Goal: Book appointment/travel/reservation

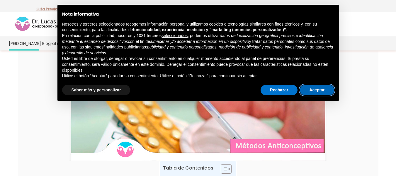
click at [310, 90] on button "Aceptar" at bounding box center [317, 90] width 34 height 11
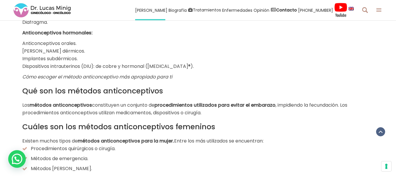
scroll to position [446, 0]
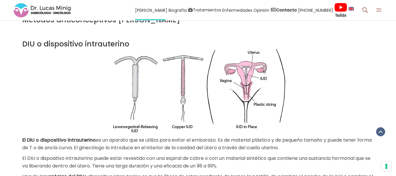
scroll to position [1329, 0]
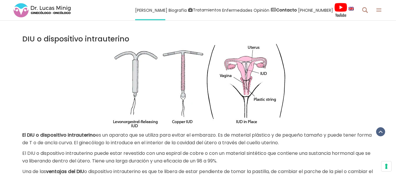
drag, startPoint x: 400, startPoint y: 11, endPoint x: 400, endPoint y: 110, distance: 98.6
click at [396, 110] on html "Reserva una consulta con el Especialista Ginecólogo Oncólogo en Valencia, Españ…" at bounding box center [198, 90] width 396 height 2838
